Goal: Task Accomplishment & Management: Manage account settings

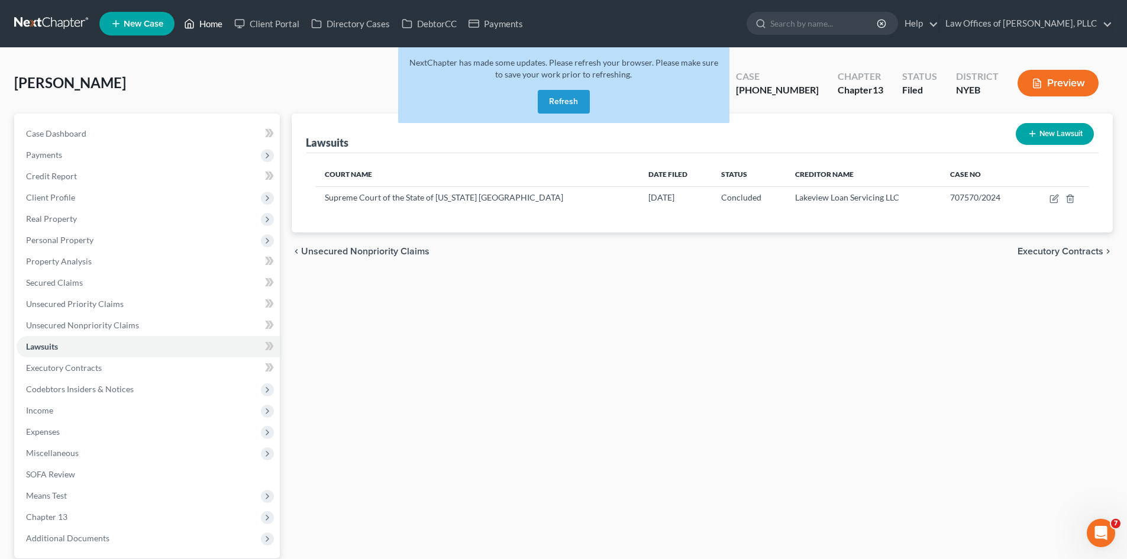
click at [205, 15] on link "Home" at bounding box center [203, 23] width 50 height 21
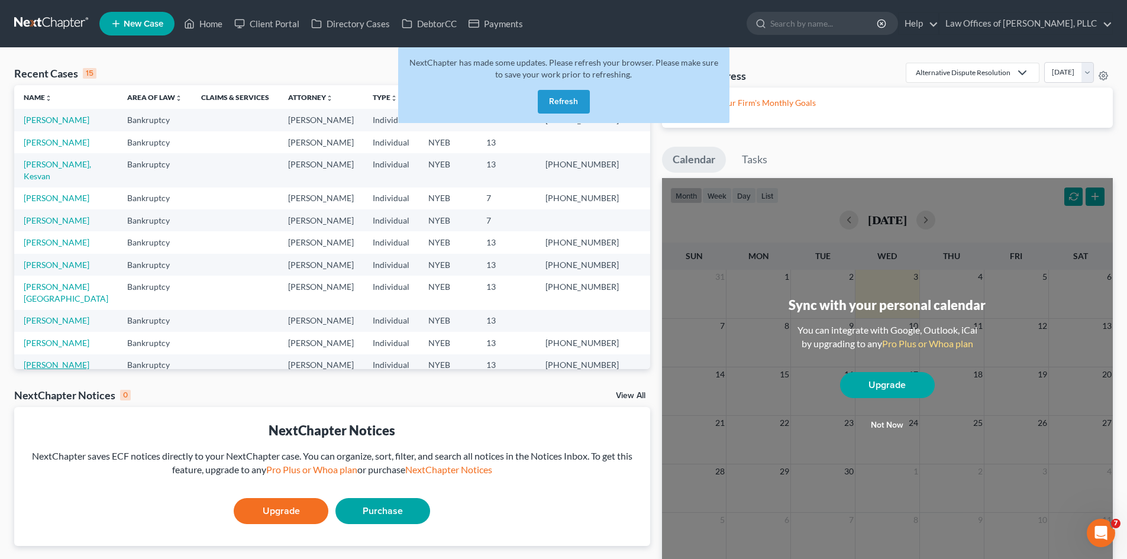
click at [49, 360] on link "[PERSON_NAME]" at bounding box center [57, 365] width 66 height 10
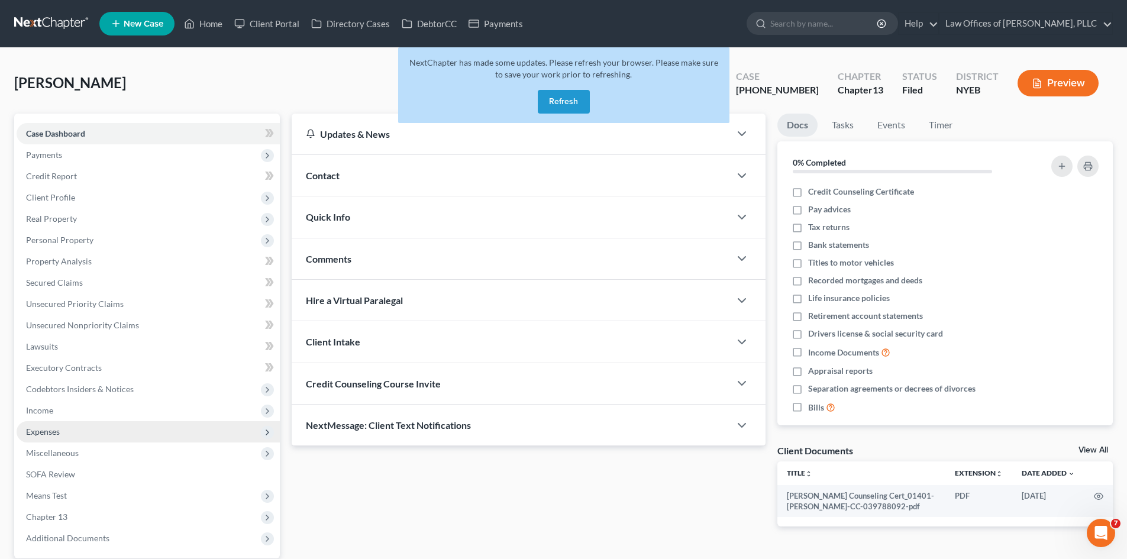
click at [45, 434] on span "Expenses" at bounding box center [43, 432] width 34 height 10
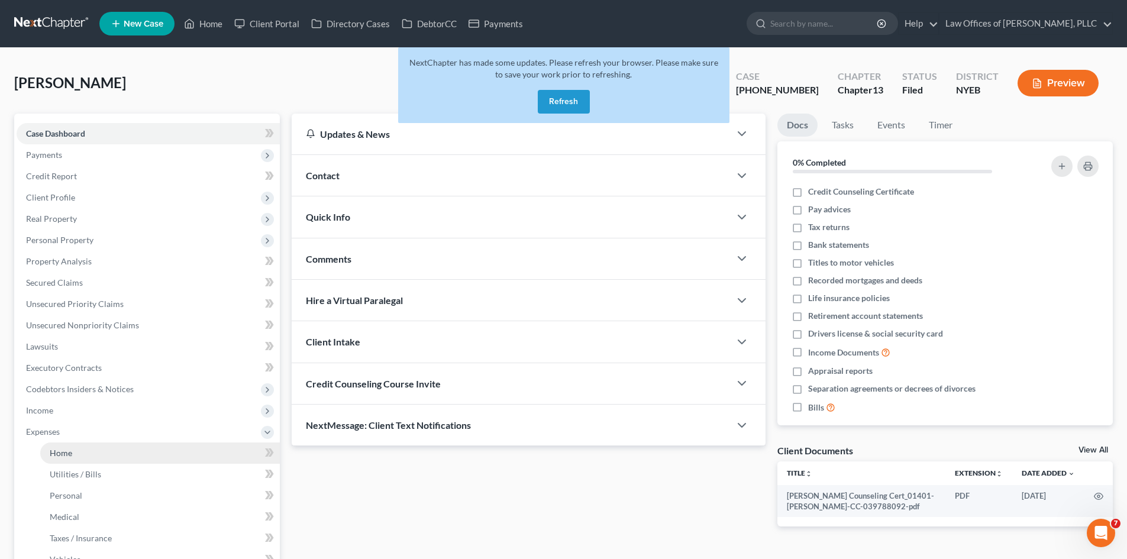
click at [54, 449] on span "Home" at bounding box center [61, 453] width 22 height 10
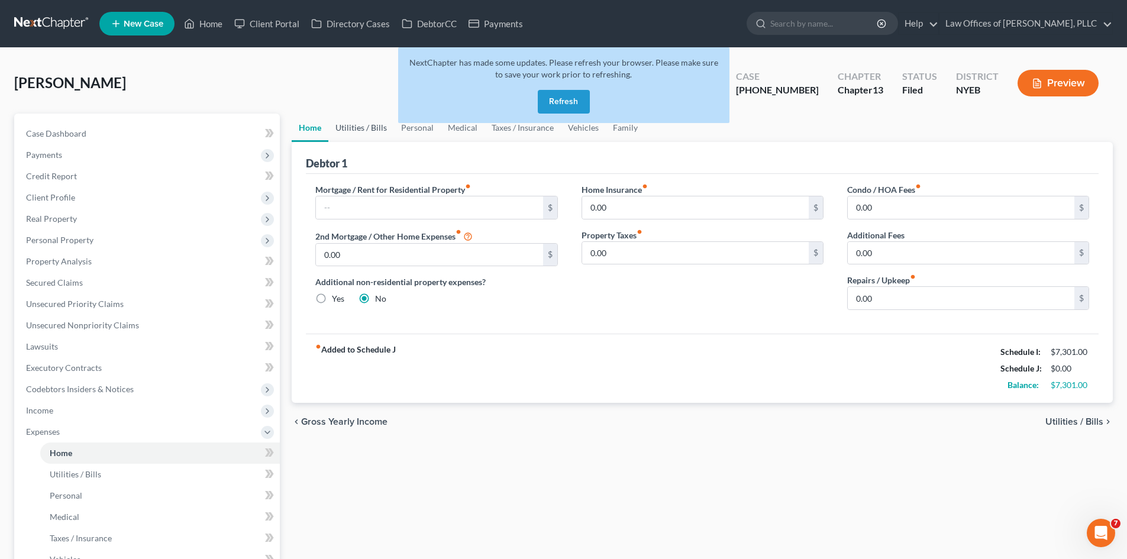
click at [364, 127] on link "Utilities / Bills" at bounding box center [361, 128] width 66 height 28
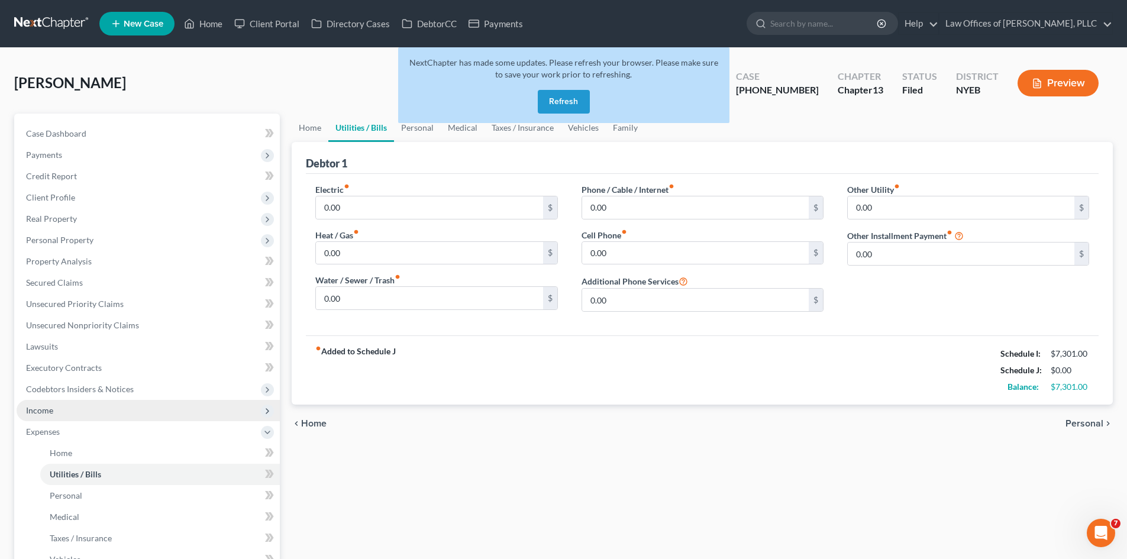
click at [39, 406] on span "Income" at bounding box center [39, 410] width 27 height 10
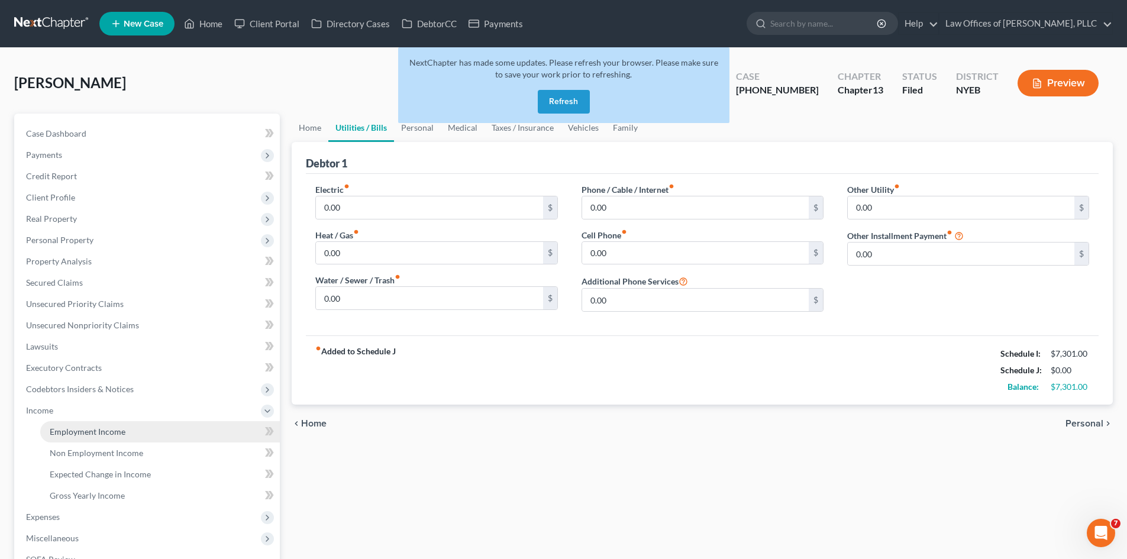
click at [52, 429] on span "Employment Income" at bounding box center [88, 432] width 76 height 10
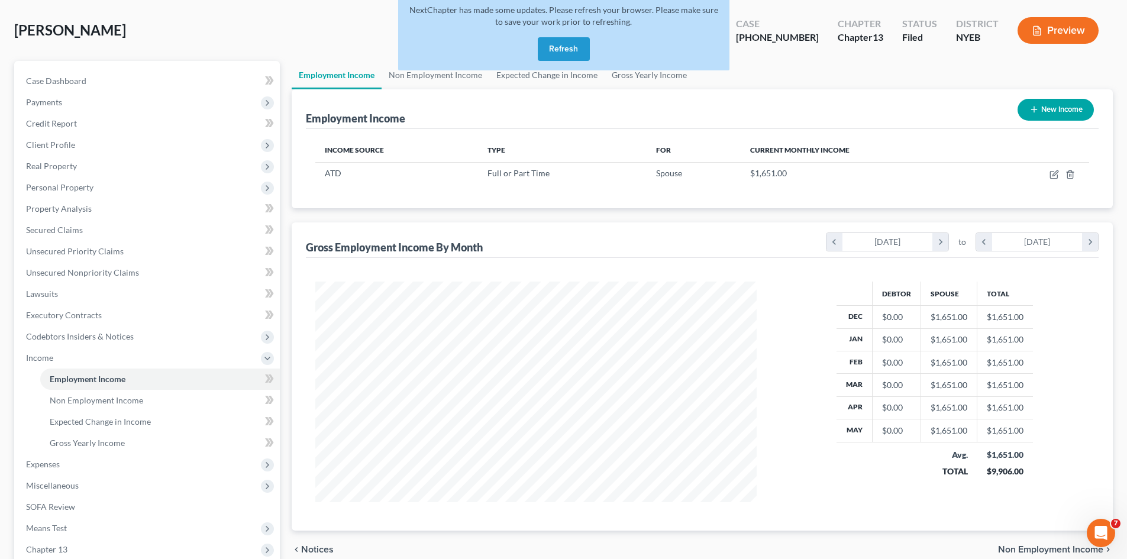
scroll to position [54, 0]
click at [407, 73] on div "NextChapter has made some updates. Please refresh your browser. Please make sur…" at bounding box center [563, 35] width 331 height 85
click at [409, 76] on div "NextChapter has made some updates. Please refresh your browser. Please make sur…" at bounding box center [563, 35] width 331 height 85
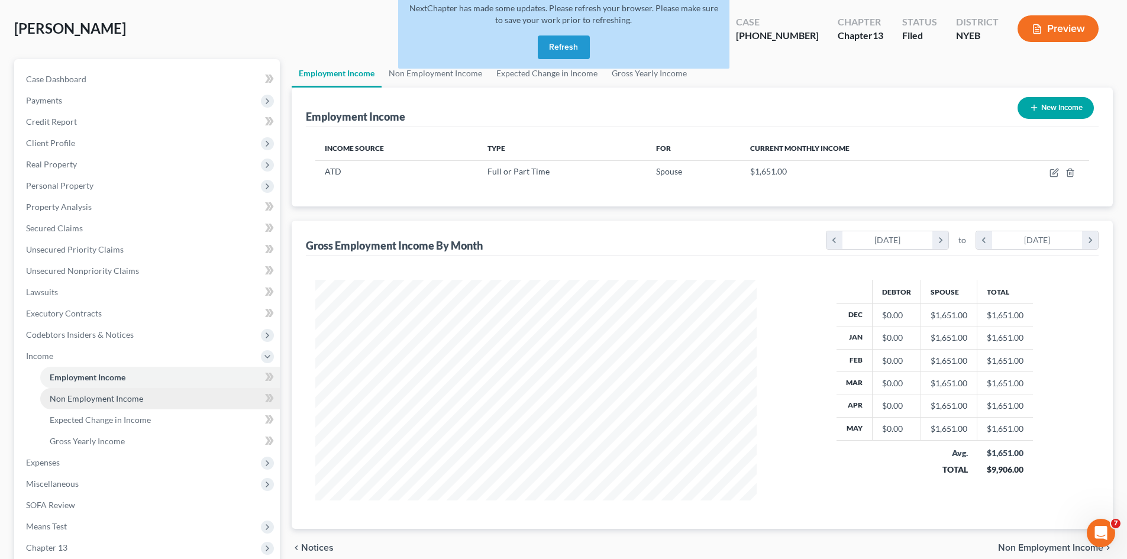
click at [101, 400] on span "Non Employment Income" at bounding box center [96, 398] width 93 height 10
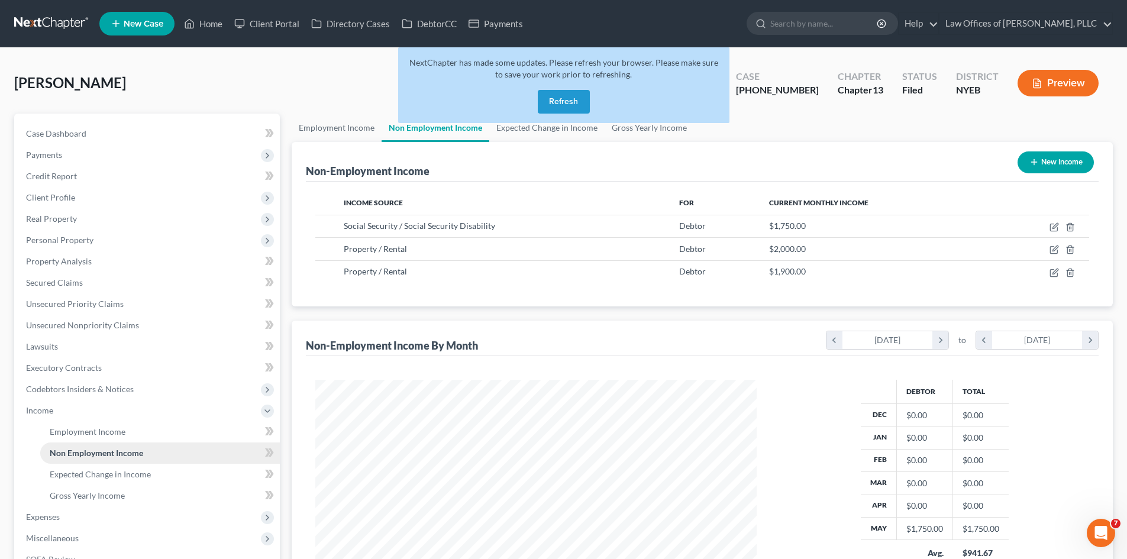
scroll to position [221, 465]
click at [53, 516] on span "Expenses" at bounding box center [43, 517] width 34 height 10
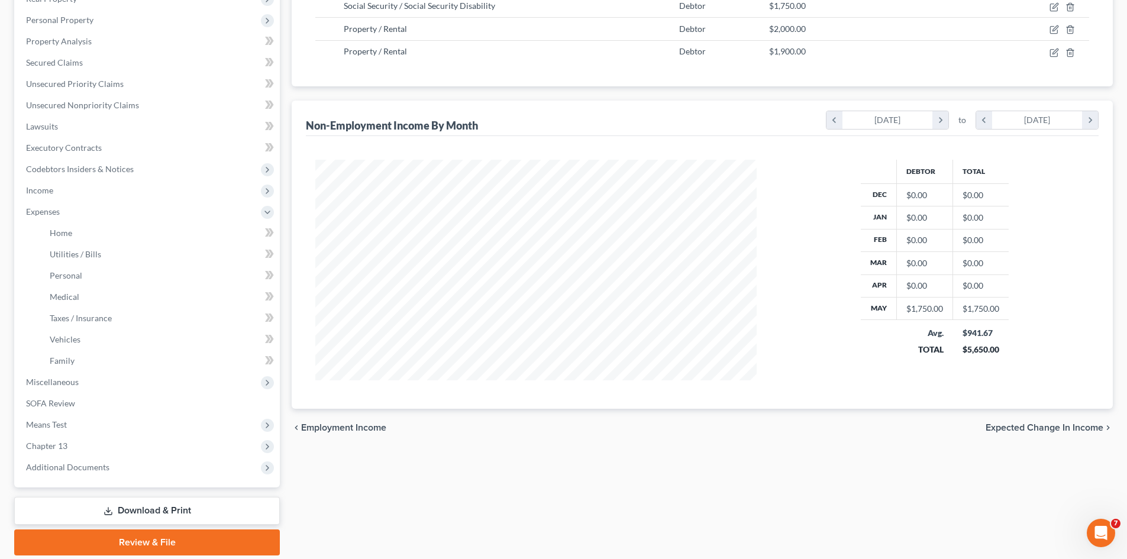
scroll to position [228, 0]
